Goal: Information Seeking & Learning: Learn about a topic

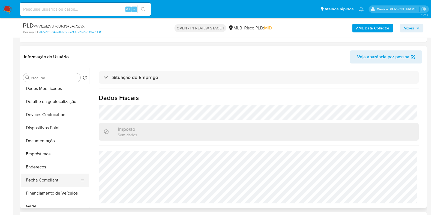
scroll to position [34, 0]
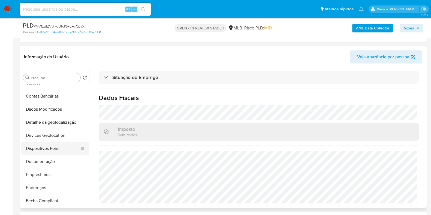
click at [56, 151] on button "Dispositivos Point" at bounding box center [53, 148] width 64 height 13
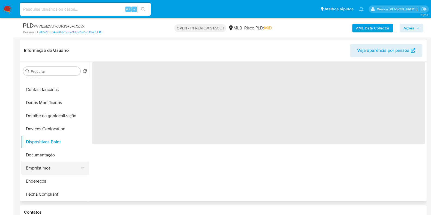
scroll to position [0, 0]
click at [56, 162] on button "Empréstimos" at bounding box center [53, 168] width 64 height 13
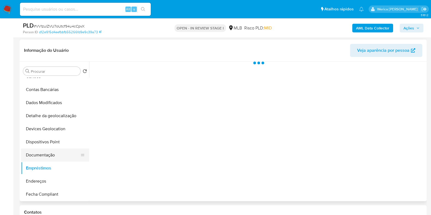
click at [52, 153] on button "Documentação" at bounding box center [53, 155] width 64 height 13
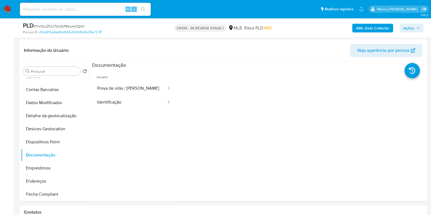
click at [125, 89] on button "Prova de vida / Selfie" at bounding box center [129, 88] width 75 height 14
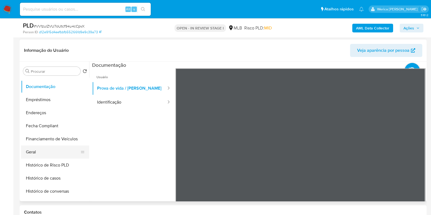
scroll to position [204, 0]
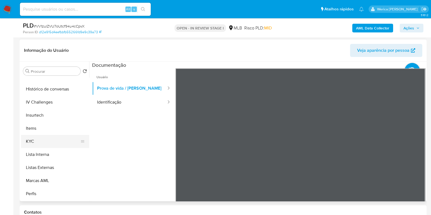
click at [47, 141] on button "KYC" at bounding box center [53, 141] width 64 height 13
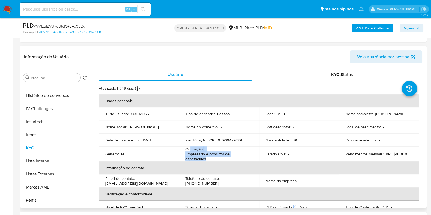
drag, startPoint x: 189, startPoint y: 149, endPoint x: 211, endPoint y: 158, distance: 23.5
click at [211, 158] on div "Ocupação : Empresário e produtor de espetáculos" at bounding box center [218, 154] width 67 height 15
copy div "upação : Empresário e produtor de espetáculos"
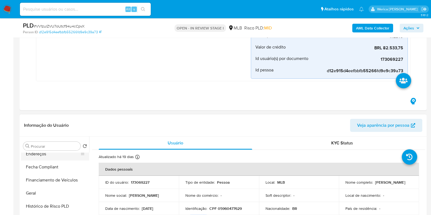
scroll to position [102, 0]
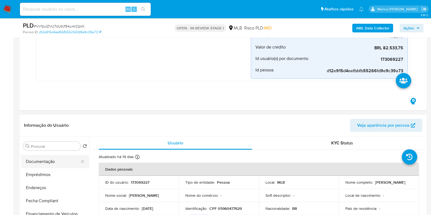
click at [30, 163] on button "Documentação" at bounding box center [53, 161] width 64 height 13
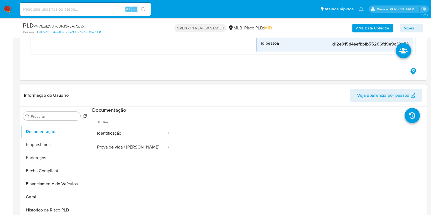
scroll to position [170, 0]
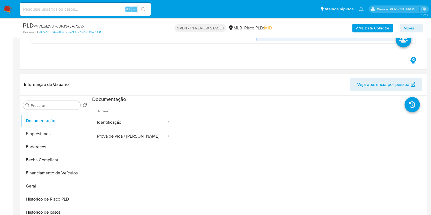
click at [142, 111] on span "Usuário" at bounding box center [133, 108] width 83 height 13
click at [144, 117] on button "Identificação" at bounding box center [129, 123] width 75 height 14
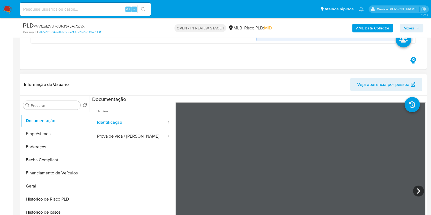
click at [131, 143] on ul "Usuário Identificação Prova de vida / Selfie" at bounding box center [133, 180] width 83 height 157
click at [123, 141] on button "Prova de vida / Selfie" at bounding box center [129, 136] width 75 height 14
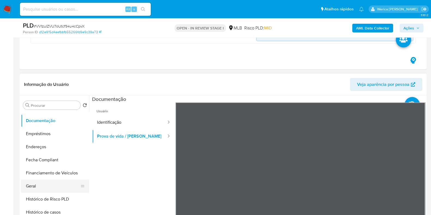
click at [55, 182] on button "Geral" at bounding box center [53, 186] width 64 height 13
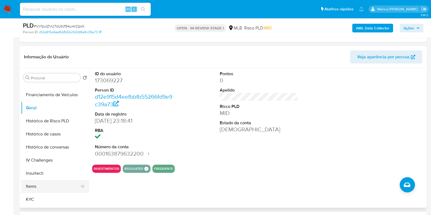
scroll to position [204, 0]
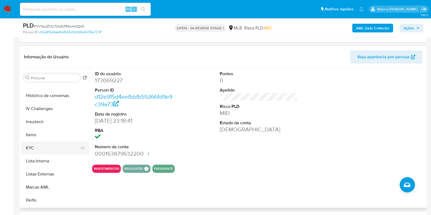
click at [48, 152] on button "KYC" at bounding box center [53, 147] width 64 height 13
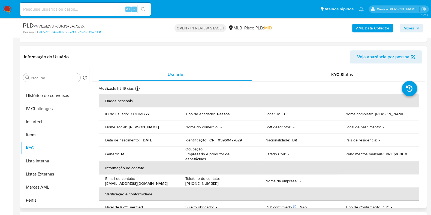
click at [362, 145] on td "País de residência : -" at bounding box center [379, 140] width 80 height 13
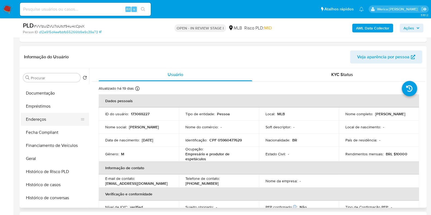
click at [39, 120] on button "Endereços" at bounding box center [53, 119] width 64 height 13
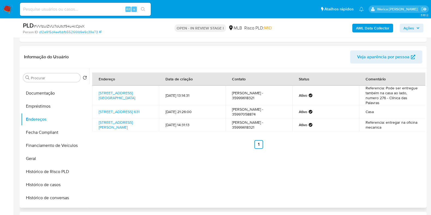
click at [381, 156] on div "Endereço Data de criação Contato Status Comentário Rua Tapiranas 280, Alfenas, …" at bounding box center [257, 138] width 336 height 140
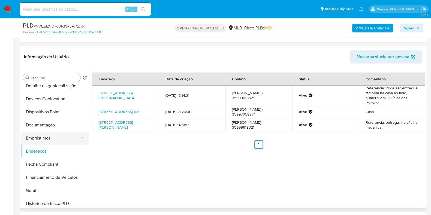
scroll to position [34, 0]
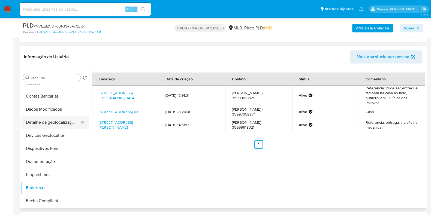
click at [46, 126] on button "Detalhe da geolocalização" at bounding box center [53, 122] width 64 height 13
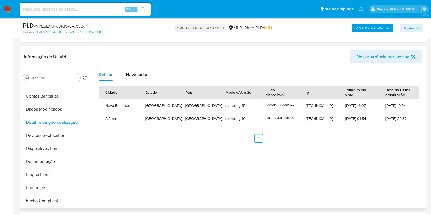
click at [400, 137] on ul "Anterior 1 Siguiente" at bounding box center [259, 138] width 320 height 9
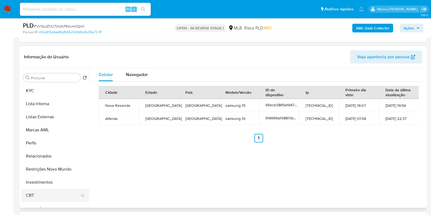
scroll to position [283, 0]
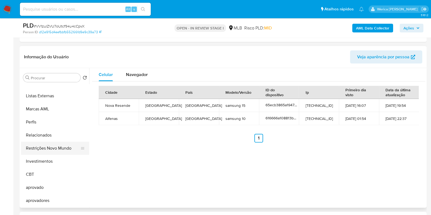
click at [61, 149] on button "Restrições Novo Mundo" at bounding box center [53, 148] width 64 height 13
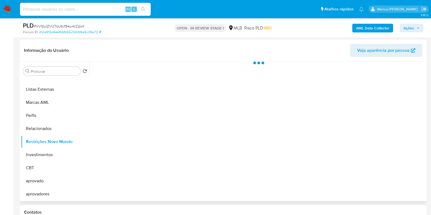
scroll to position [282, 0]
click at [232, 155] on div at bounding box center [257, 132] width 336 height 140
click at [241, 178] on div at bounding box center [257, 132] width 336 height 140
click at [146, 69] on span "Historial" at bounding box center [146, 70] width 17 height 6
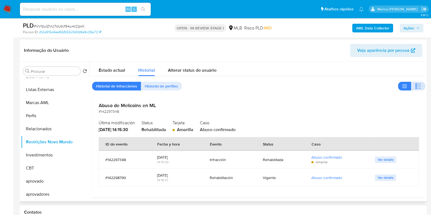
click at [419, 86] on icon "button" at bounding box center [418, 86] width 7 height 7
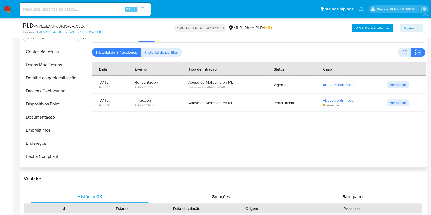
scroll to position [10, 0]
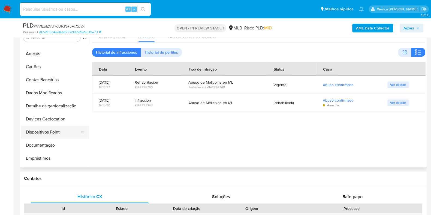
click at [56, 132] on button "Dispositivos Point" at bounding box center [53, 132] width 64 height 13
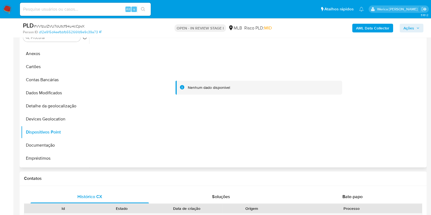
click at [378, 135] on div at bounding box center [258, 88] width 333 height 120
click at [378, 138] on div at bounding box center [258, 88] width 333 height 120
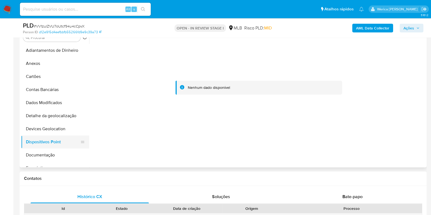
scroll to position [102, 0]
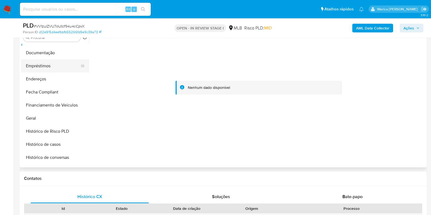
click at [55, 63] on button "Empréstimos" at bounding box center [53, 65] width 64 height 13
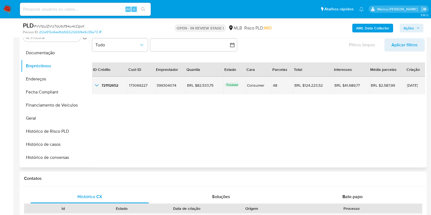
drag, startPoint x: 394, startPoint y: 86, endPoint x: 418, endPoint y: 87, distance: 24.6
click at [418, 87] on tr "721112652 721112652 173069227 173069227 399304074 399304074 BRL $82.533,75 BRL …" at bounding box center [258, 85] width 333 height 17
drag, startPoint x: 195, startPoint y: 84, endPoint x: 214, endPoint y: 81, distance: 19.9
click at [214, 81] on td "BRL $82.533,75 BRL $82.533,75" at bounding box center [205, 85] width 38 height 17
drag, startPoint x: 295, startPoint y: 85, endPoint x: 319, endPoint y: 84, distance: 23.5
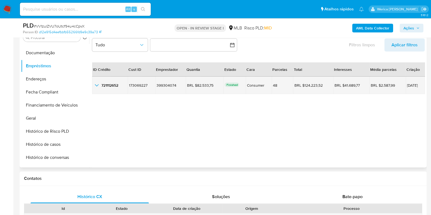
click at [319, 84] on div "BRL $124.223,52 BRL $124.223,52" at bounding box center [312, 85] width 37 height 5
drag, startPoint x: 194, startPoint y: 85, endPoint x: 217, endPoint y: 84, distance: 22.6
click at [217, 84] on div "BRL $82.533,75 BRL $82.533,75" at bounding box center [204, 85] width 35 height 5
click at [98, 86] on icon "button_show_hidden_detail_by_id_0" at bounding box center [96, 85] width 7 height 7
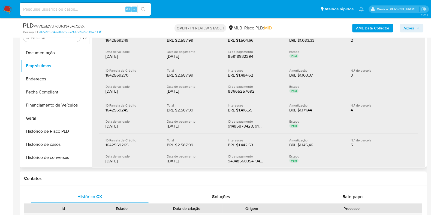
scroll to position [136, 0]
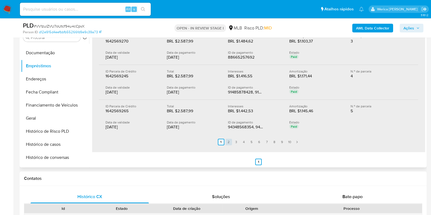
click at [226, 139] on link "2" at bounding box center [228, 142] width 7 height 7
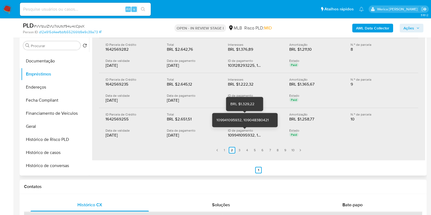
scroll to position [238, 0]
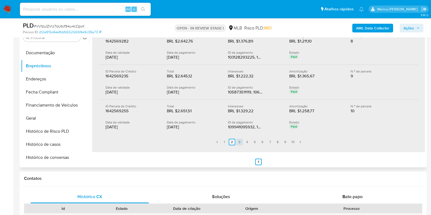
click at [240, 139] on link "3" at bounding box center [239, 142] width 7 height 7
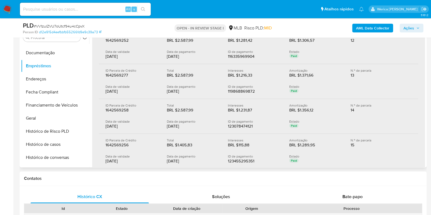
scroll to position [136, 0]
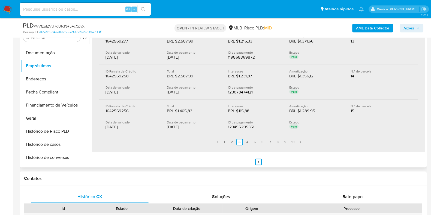
drag, startPoint x: 167, startPoint y: 90, endPoint x: 179, endPoint y: 91, distance: 12.6
click at [179, 91] on div "25/08/2025" at bounding box center [193, 91] width 53 height 5
drag, startPoint x: 167, startPoint y: 124, endPoint x: 189, endPoint y: 125, distance: 22.7
click at [189, 125] on div "28/08/2025" at bounding box center [193, 126] width 53 height 5
click at [245, 141] on link "4" at bounding box center [247, 142] width 7 height 7
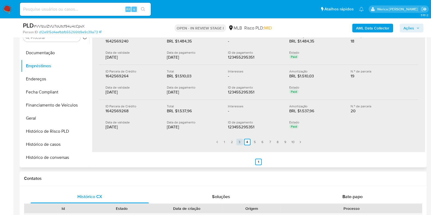
click at [238, 140] on link "3" at bounding box center [239, 142] width 7 height 7
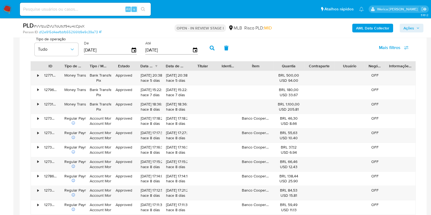
scroll to position [647, 0]
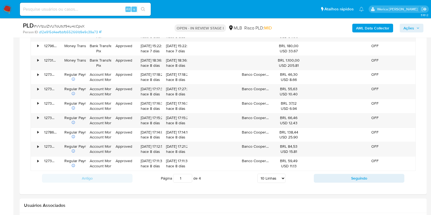
click at [282, 176] on select "5 Linhas 10 Linhas 20 Linhas 25 Linhas 50 Linhas 100 Linhas" at bounding box center [271, 178] width 28 height 9
select select "100"
click at [257, 174] on select "5 Linhas 10 Linhas 20 Linhas 25 Linhas 50 Linhas 100 Linhas" at bounding box center [271, 178] width 28 height 9
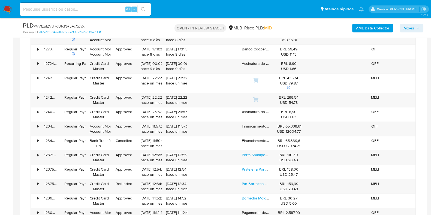
scroll to position [749, 0]
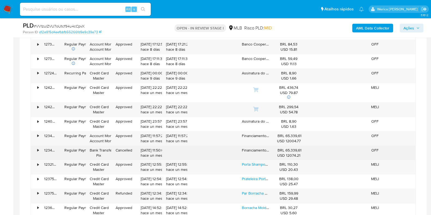
click at [40, 146] on div "•" at bounding box center [36, 153] width 10 height 14
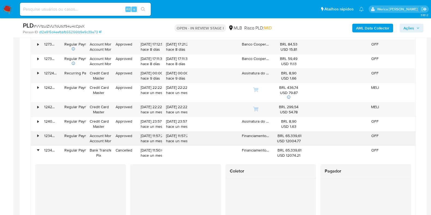
click at [41, 133] on div "123455295351" at bounding box center [50, 138] width 20 height 14
click at [34, 133] on div "•" at bounding box center [36, 138] width 10 height 14
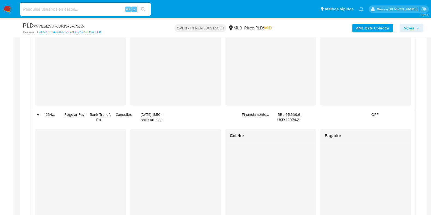
scroll to position [919, 0]
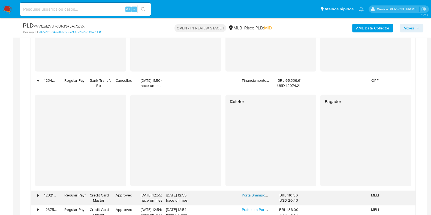
click at [259, 194] on link "Porta Shampoo Banheiro Reto Triplo Luxo Grade Vidro 6mm Incolor" at bounding box center [299, 194] width 114 height 5
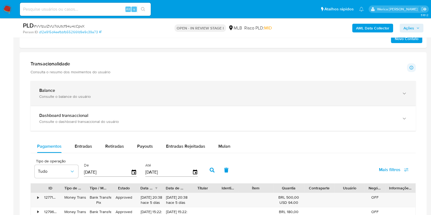
scroll to position [443, 0]
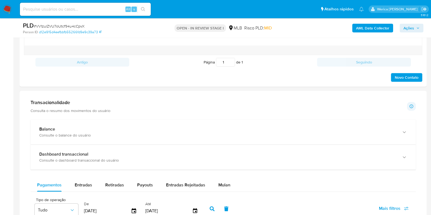
click at [83, 186] on span "Entradas" at bounding box center [83, 185] width 17 height 6
select select "10"
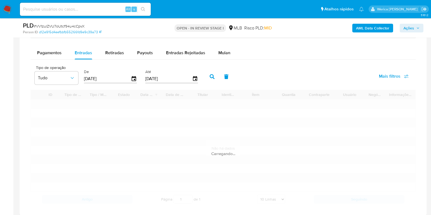
scroll to position [613, 0]
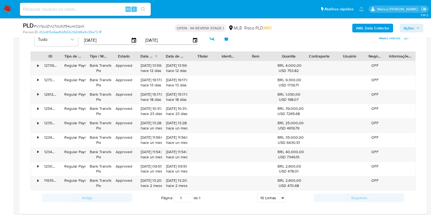
click at [274, 193] on select "5 Linhas 10 Linhas 20 Linhas 25 Linhas 50 Linhas 100 Linhas" at bounding box center [271, 197] width 28 height 9
click at [41, 151] on div "123454941695" at bounding box center [50, 154] width 20 height 14
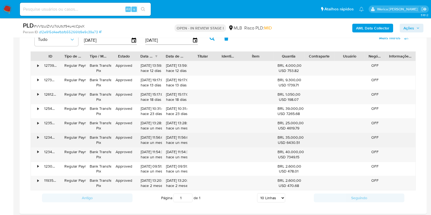
click at [34, 141] on div "•" at bounding box center [36, 140] width 10 height 14
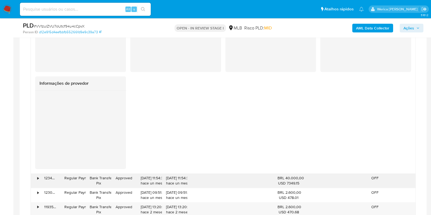
scroll to position [851, 0]
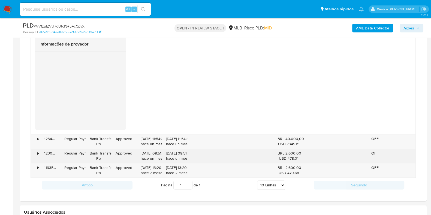
click at [37, 150] on div "•" at bounding box center [36, 156] width 10 height 14
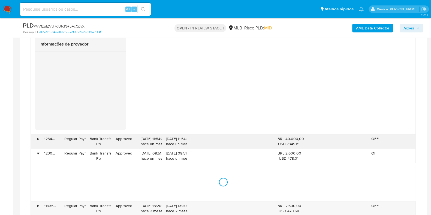
click at [37, 142] on div "•" at bounding box center [36, 141] width 10 height 14
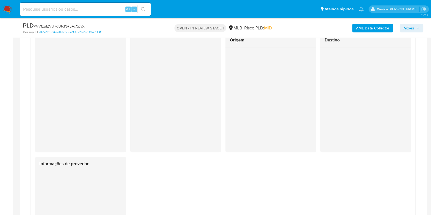
scroll to position [681, 0]
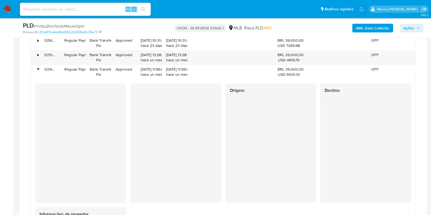
click at [364, 32] on div "AML Data Collector Ações" at bounding box center [357, 28] width 132 height 13
click at [362, 31] on b "AML Data Collector" at bounding box center [372, 28] width 33 height 9
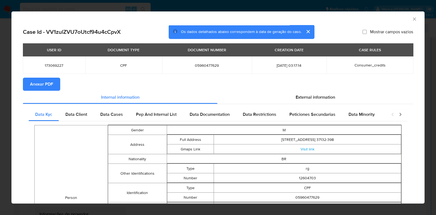
click at [57, 77] on div "USER ID DOCUMENT TYPE DOCUMENT NUMBER CREATION DATE CASE RULES 173069227 CPF 05…" at bounding box center [218, 60] width 390 height 34
click at [51, 89] on span "Anexar PDF" at bounding box center [41, 84] width 23 height 12
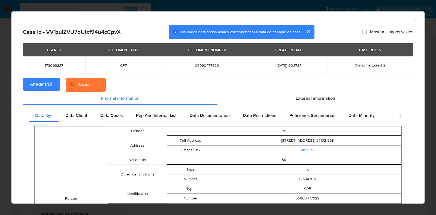
click at [413, 17] on div "AML Data Collector" at bounding box center [217, 18] width 413 height 14
click at [412, 17] on icon "Fechar a janela" at bounding box center [414, 18] width 5 height 5
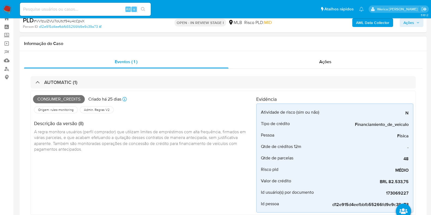
scroll to position [0, 0]
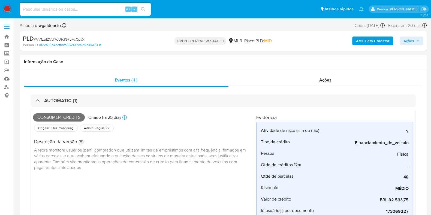
click at [402, 40] on button "Ações" at bounding box center [411, 41] width 24 height 9
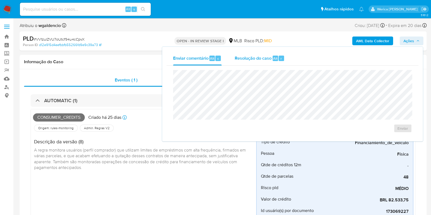
click at [257, 59] on span "Resolução do caso" at bounding box center [253, 58] width 37 height 6
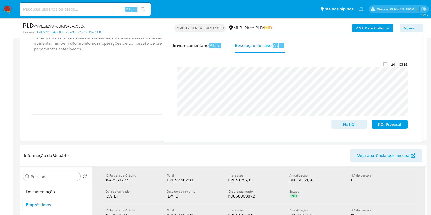
scroll to position [34, 0]
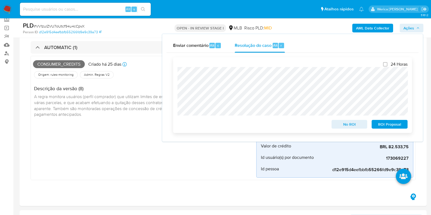
click at [343, 125] on span "No ROI" at bounding box center [349, 124] width 28 height 8
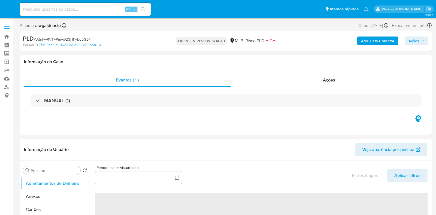
select select "10"
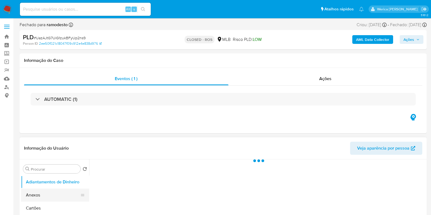
select select "10"
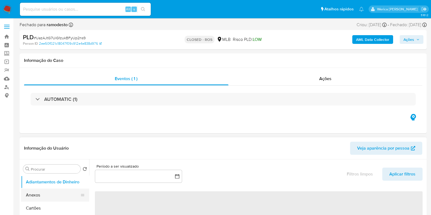
click at [32, 193] on button "Anexos" at bounding box center [53, 195] width 64 height 13
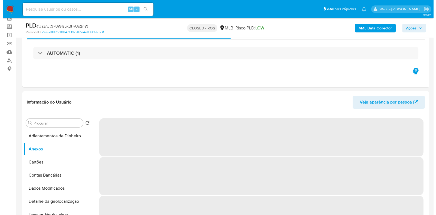
scroll to position [27, 0]
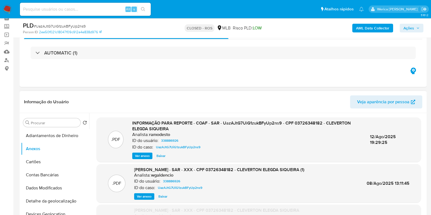
click at [142, 159] on span "Ver anexo" at bounding box center [142, 155] width 15 height 5
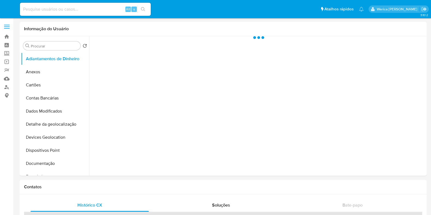
select select "10"
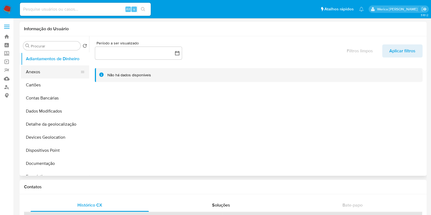
click at [37, 75] on button "Anexos" at bounding box center [53, 71] width 64 height 13
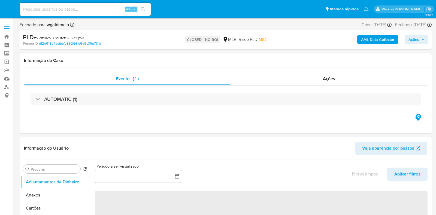
select select "10"
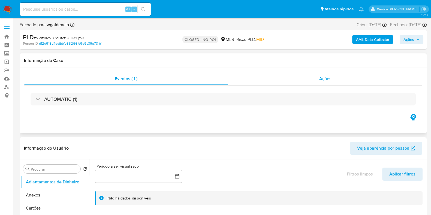
click at [327, 76] on span "Ações" at bounding box center [325, 78] width 12 height 6
